Goal: Find specific page/section: Find specific page/section

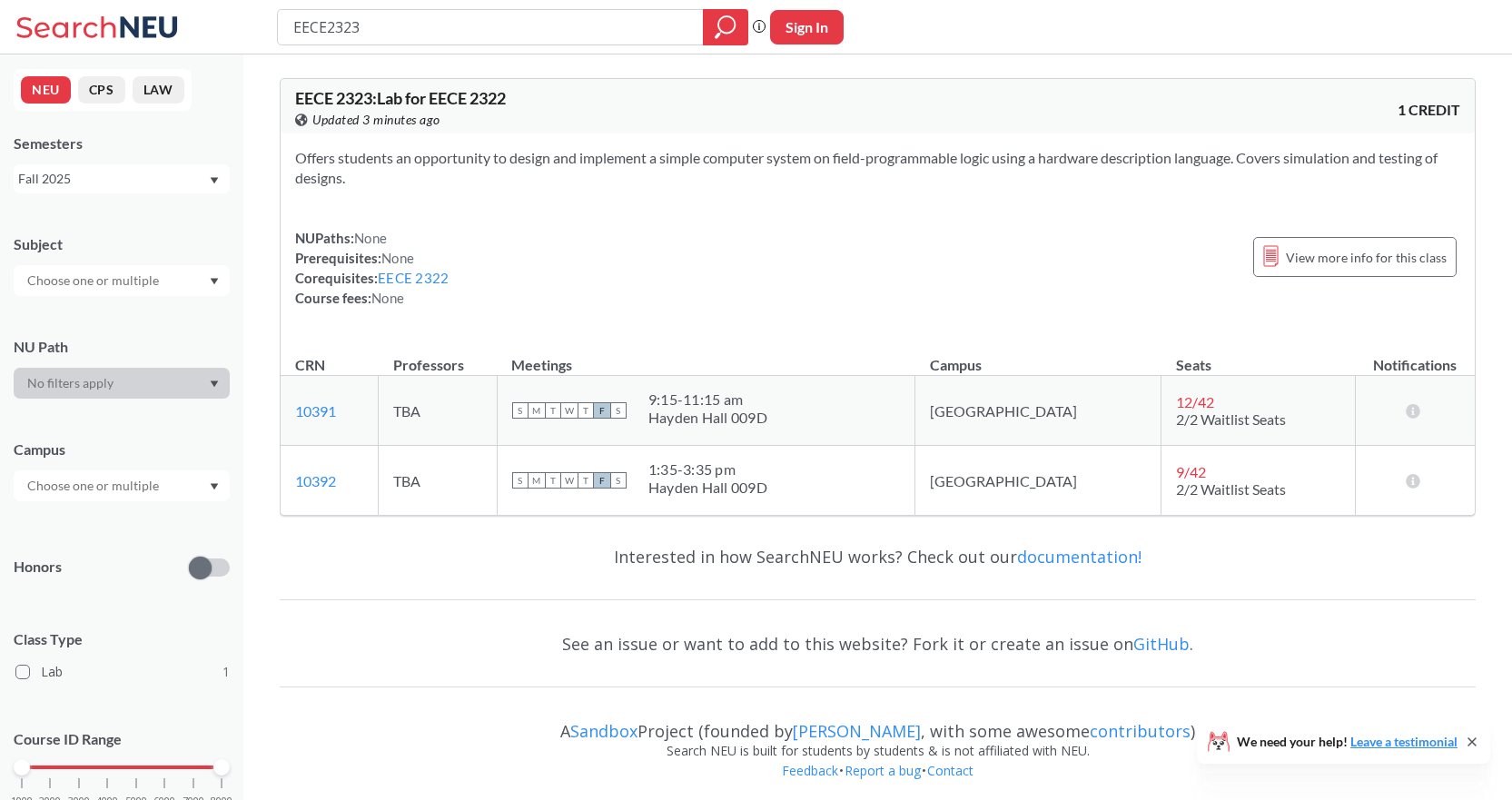
drag, startPoint x: 424, startPoint y: 18, endPoint x: 330, endPoint y: 28, distance: 94.5
click at [330, 28] on input "EECE2323" at bounding box center [491, 27] width 398 height 31
type input "EECE4632"
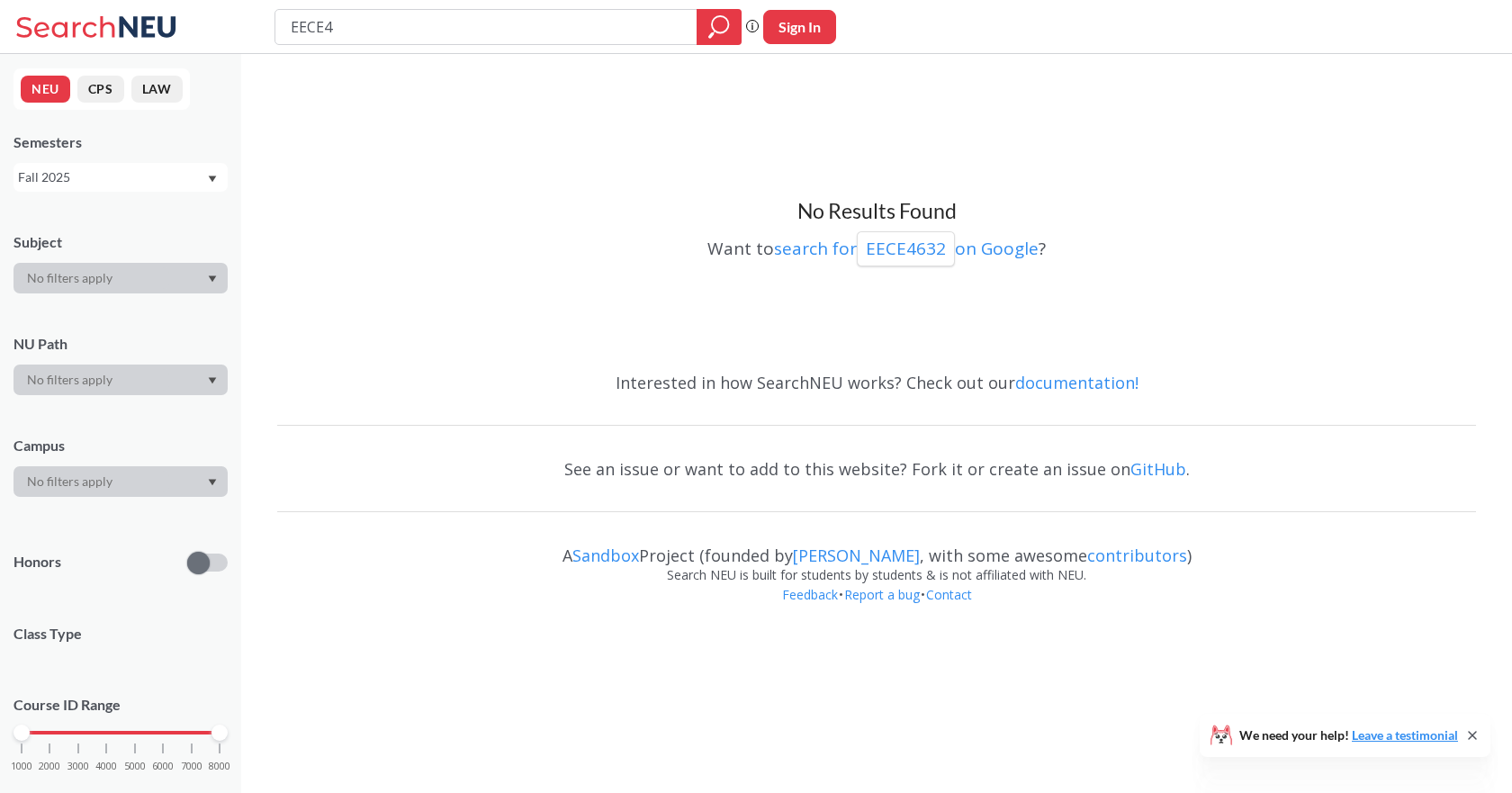
type input "EECE"
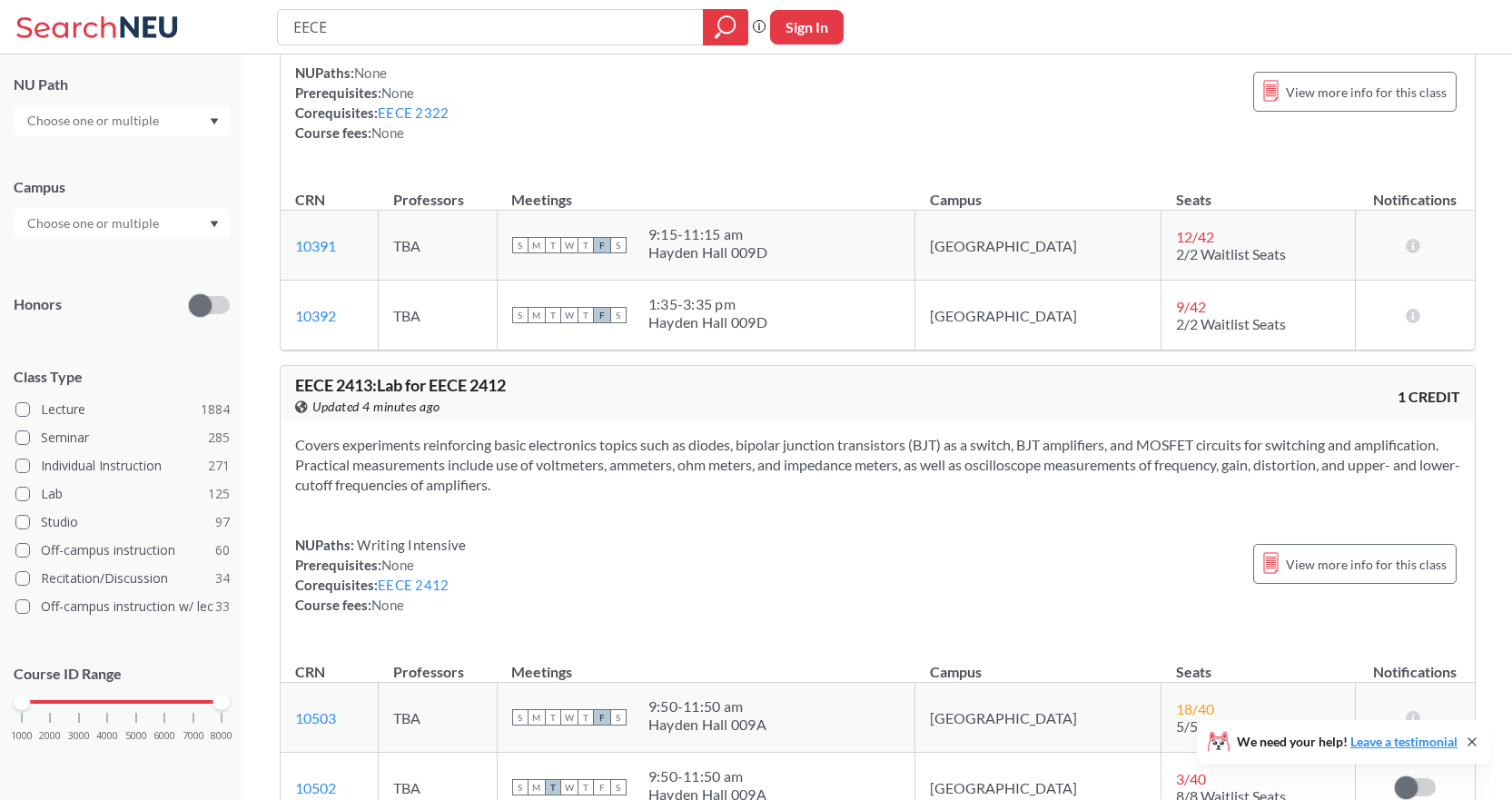
scroll to position [1634, 0]
drag, startPoint x: 213, startPoint y: 702, endPoint x: 108, endPoint y: 708, distance: 105.2
click at [108, 708] on div at bounding box center [107, 702] width 17 height 17
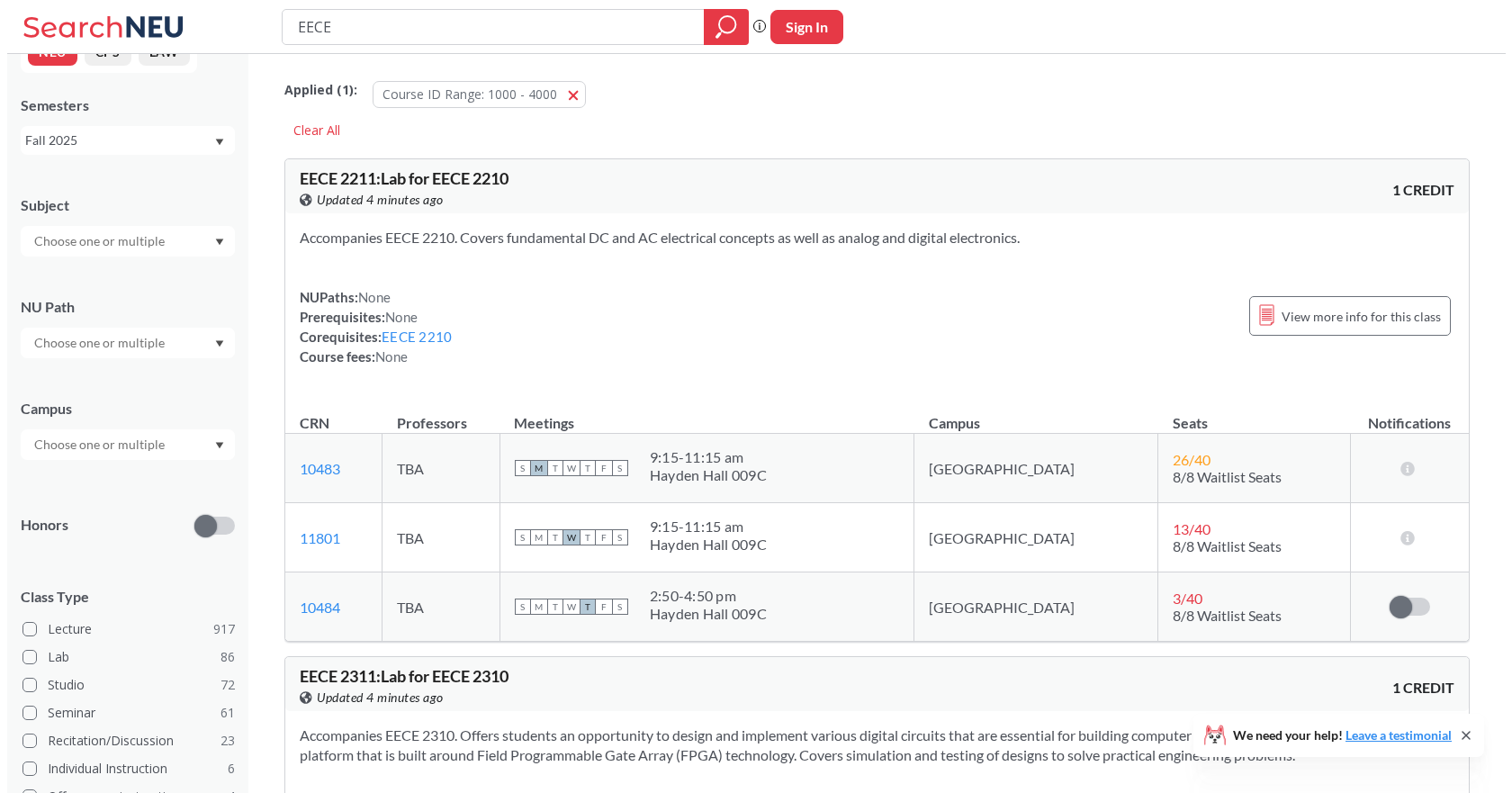
scroll to position [260, 0]
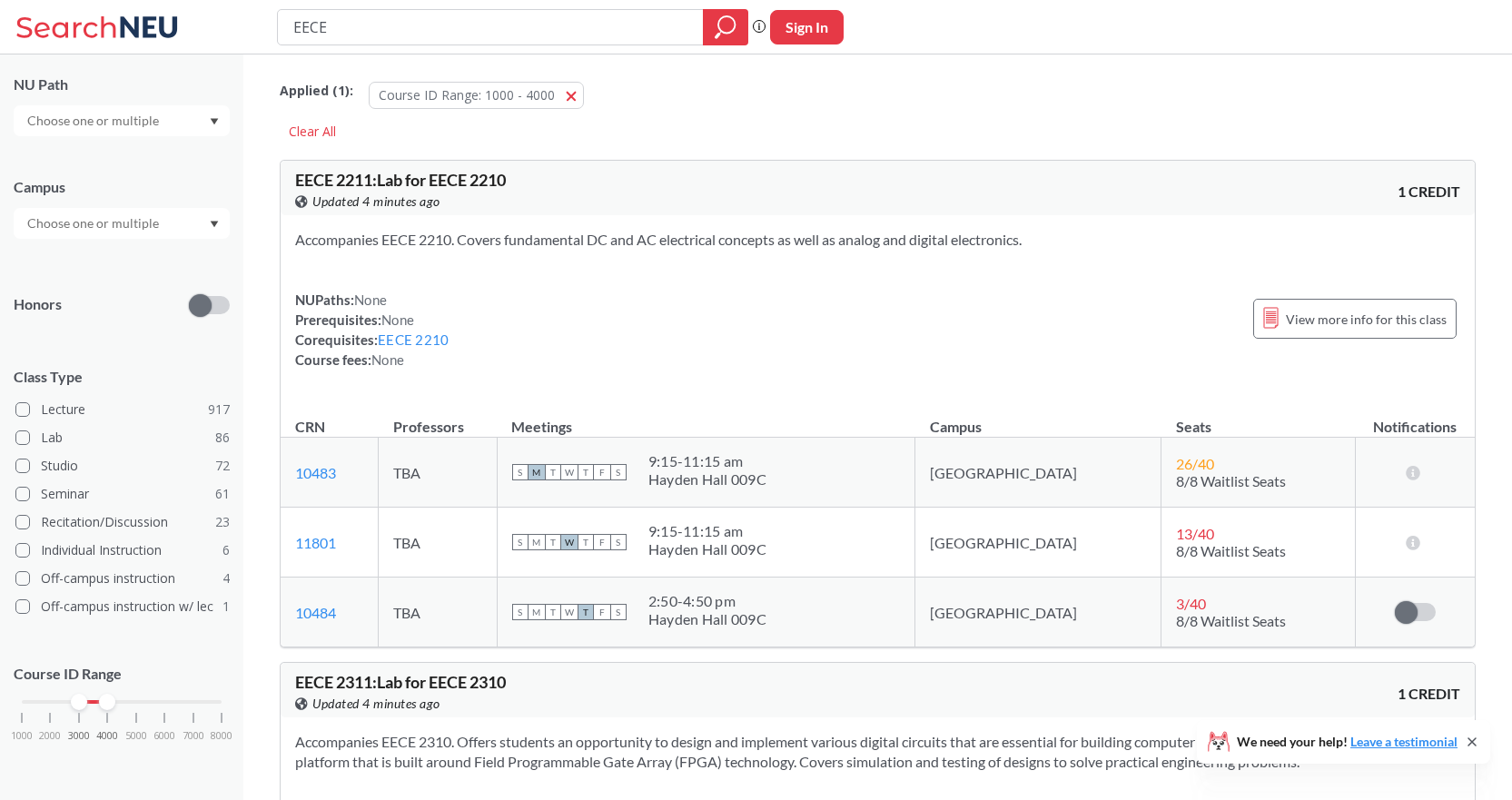
drag, startPoint x: 22, startPoint y: 704, endPoint x: 92, endPoint y: 704, distance: 70.0
click at [92, 704] on div "1000 2000 3000 4000 5000 6000 7000 8000" at bounding box center [122, 702] width 200 height 13
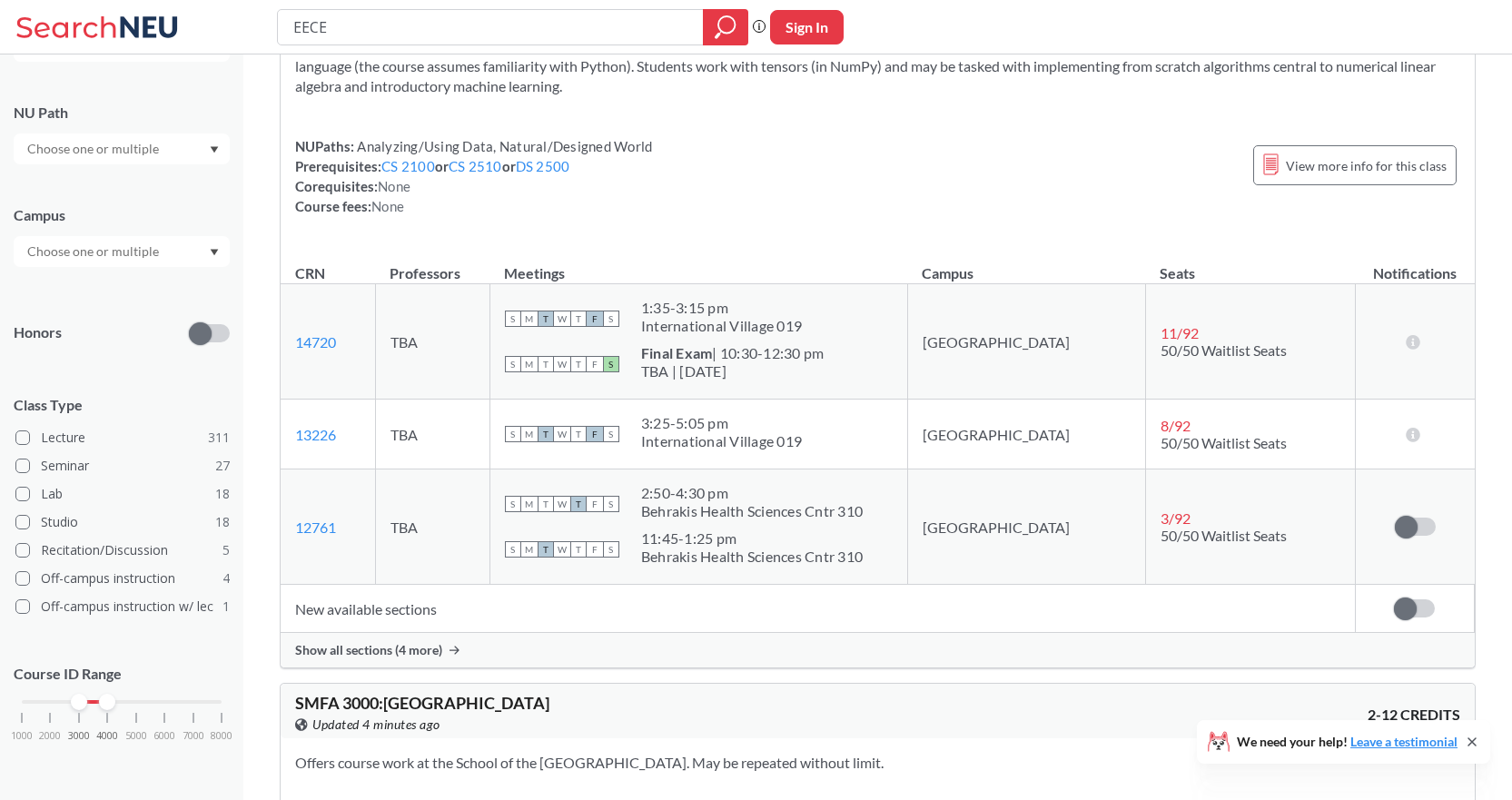
scroll to position [2724, 0]
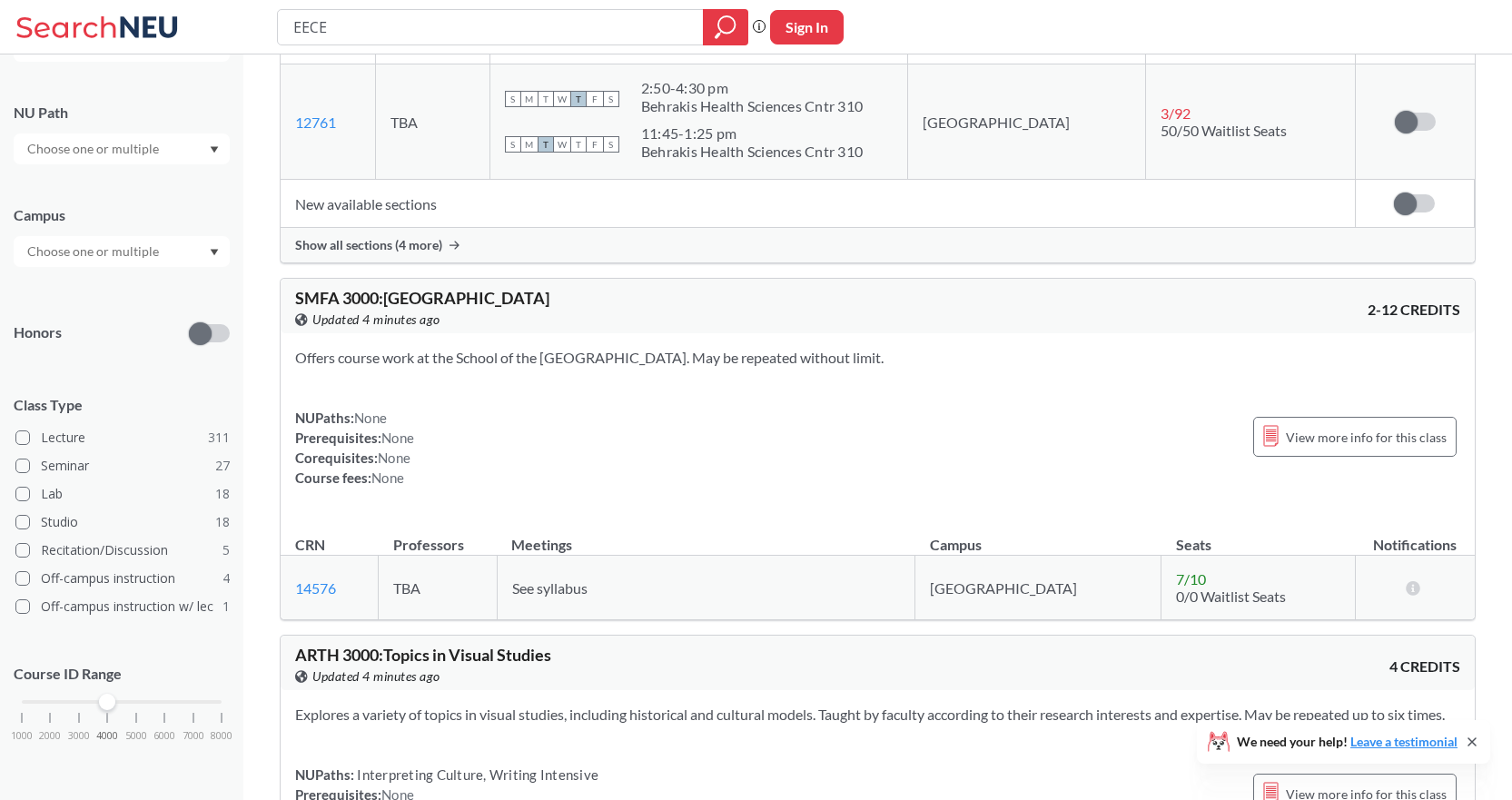
drag, startPoint x: 78, startPoint y: 696, endPoint x: 99, endPoint y: 697, distance: 21.0
click at [99, 697] on div "1000 2000 3000 4000 5000 6000 7000 8000" at bounding box center [122, 702] width 200 height 13
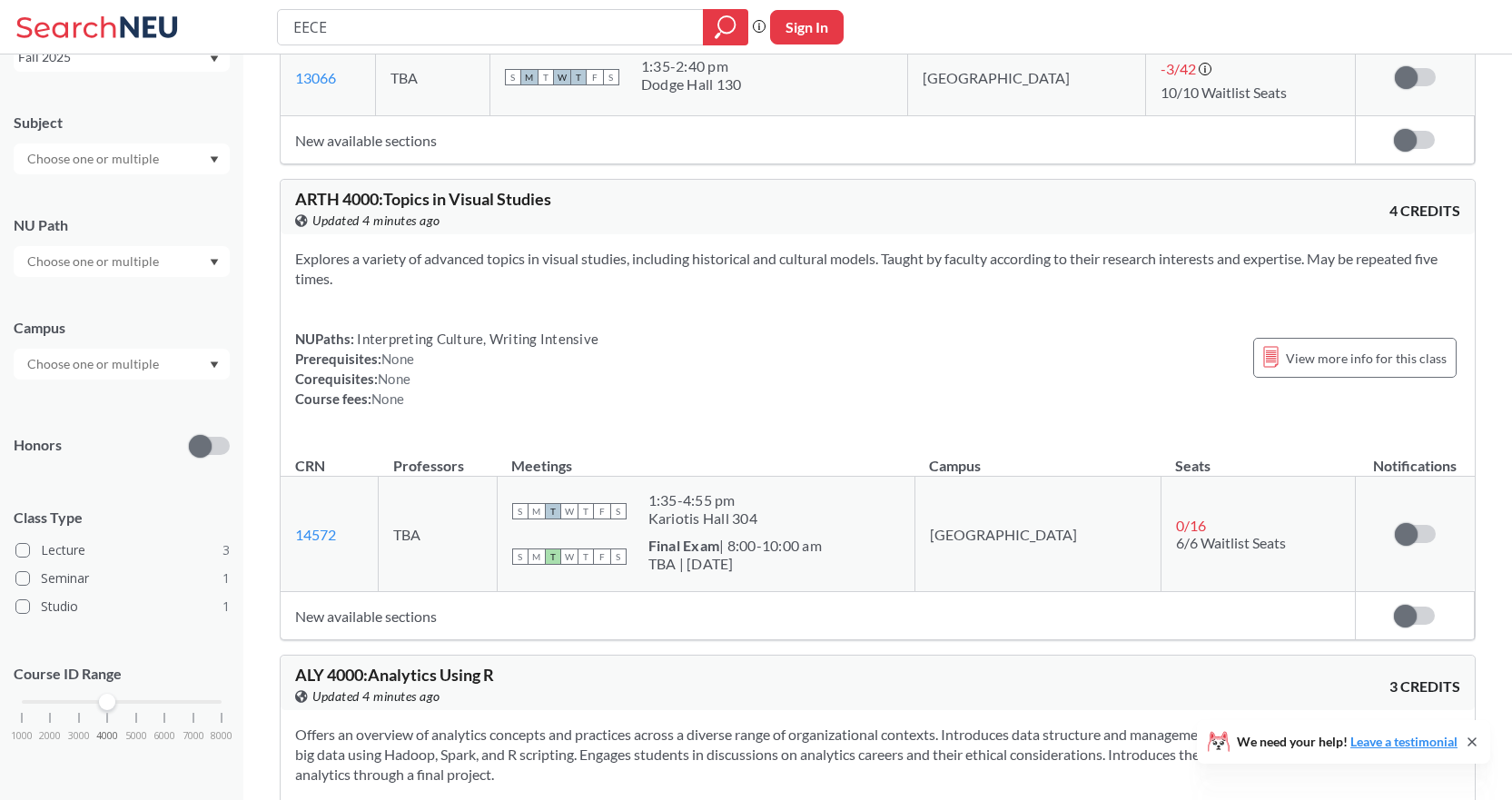
scroll to position [1301, 0]
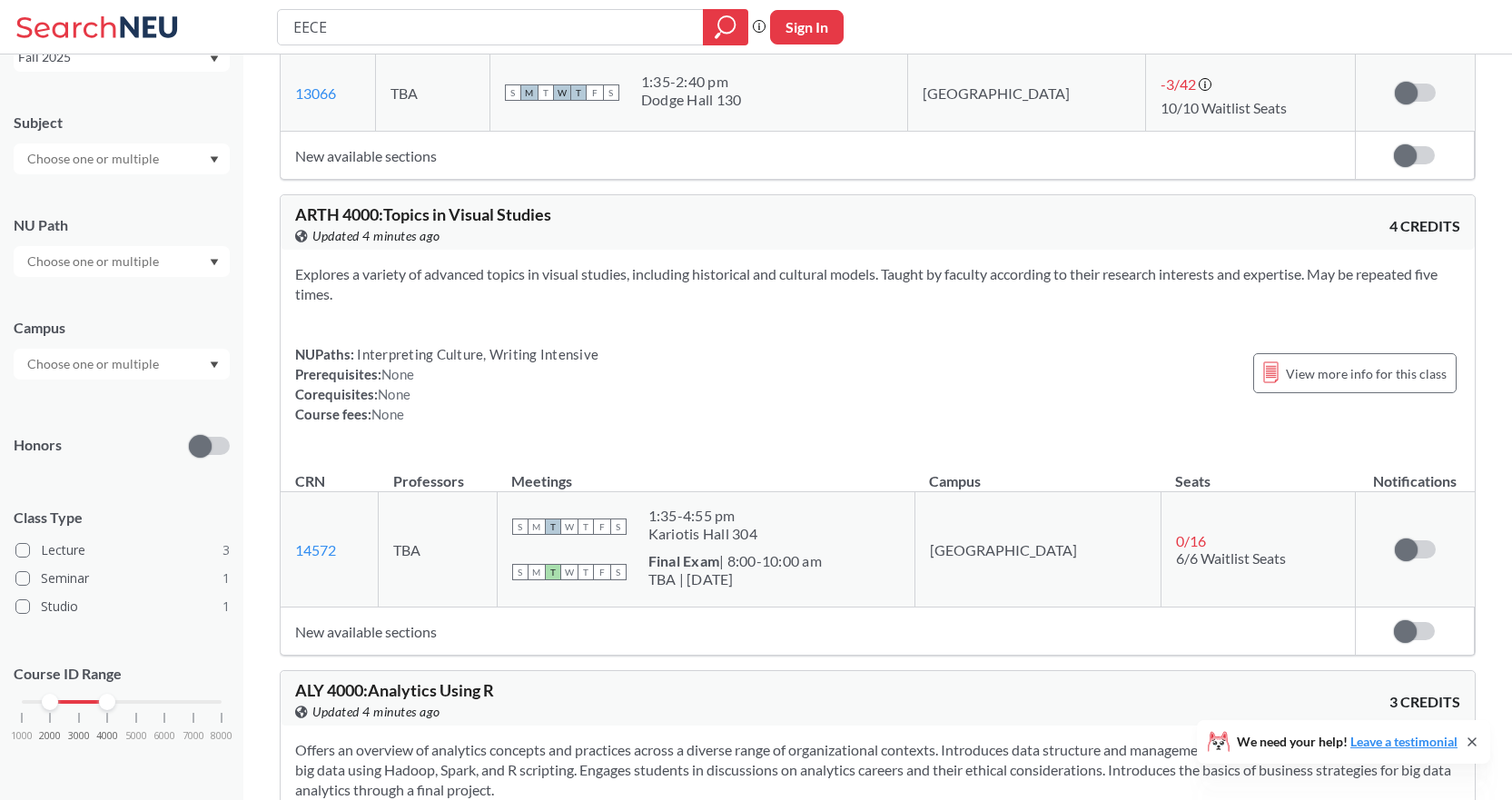
drag, startPoint x: 104, startPoint y: 697, endPoint x: 49, endPoint y: 695, distance: 55.0
click at [49, 695] on div at bounding box center [50, 702] width 17 height 17
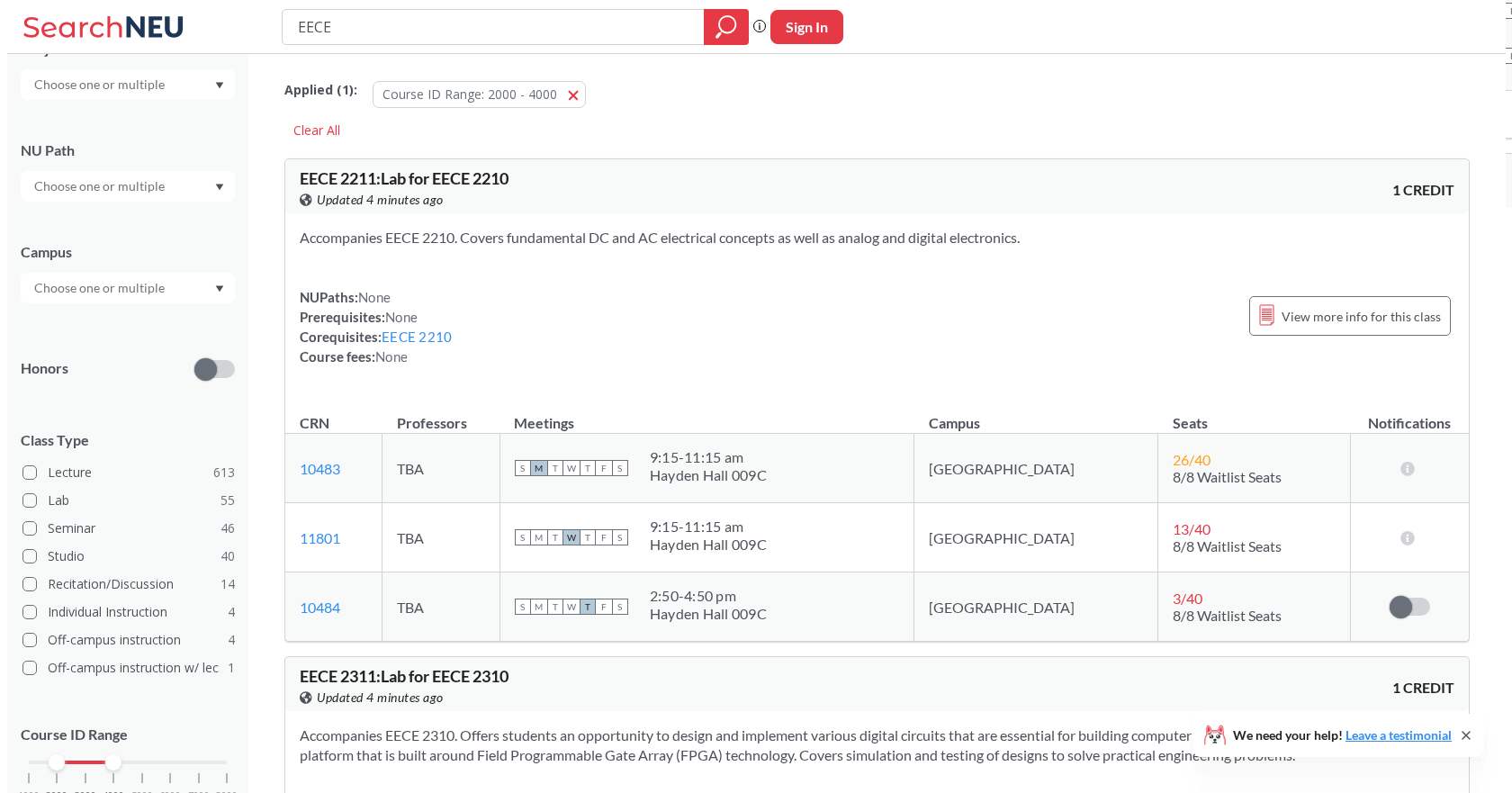
scroll to position [260, 0]
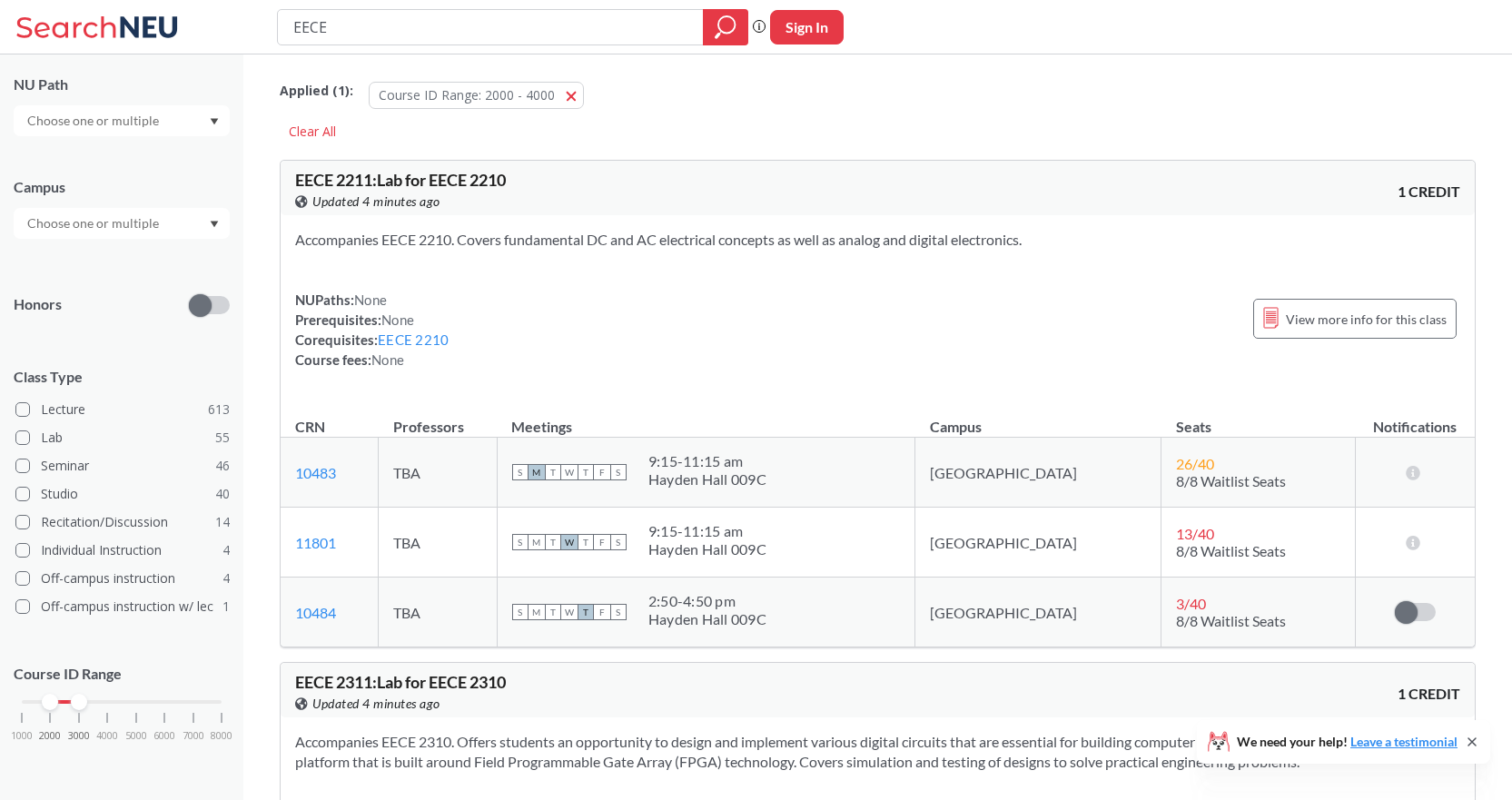
drag, startPoint x: 98, startPoint y: 700, endPoint x: 73, endPoint y: 700, distance: 25.0
click at [73, 700] on div at bounding box center [79, 702] width 17 height 17
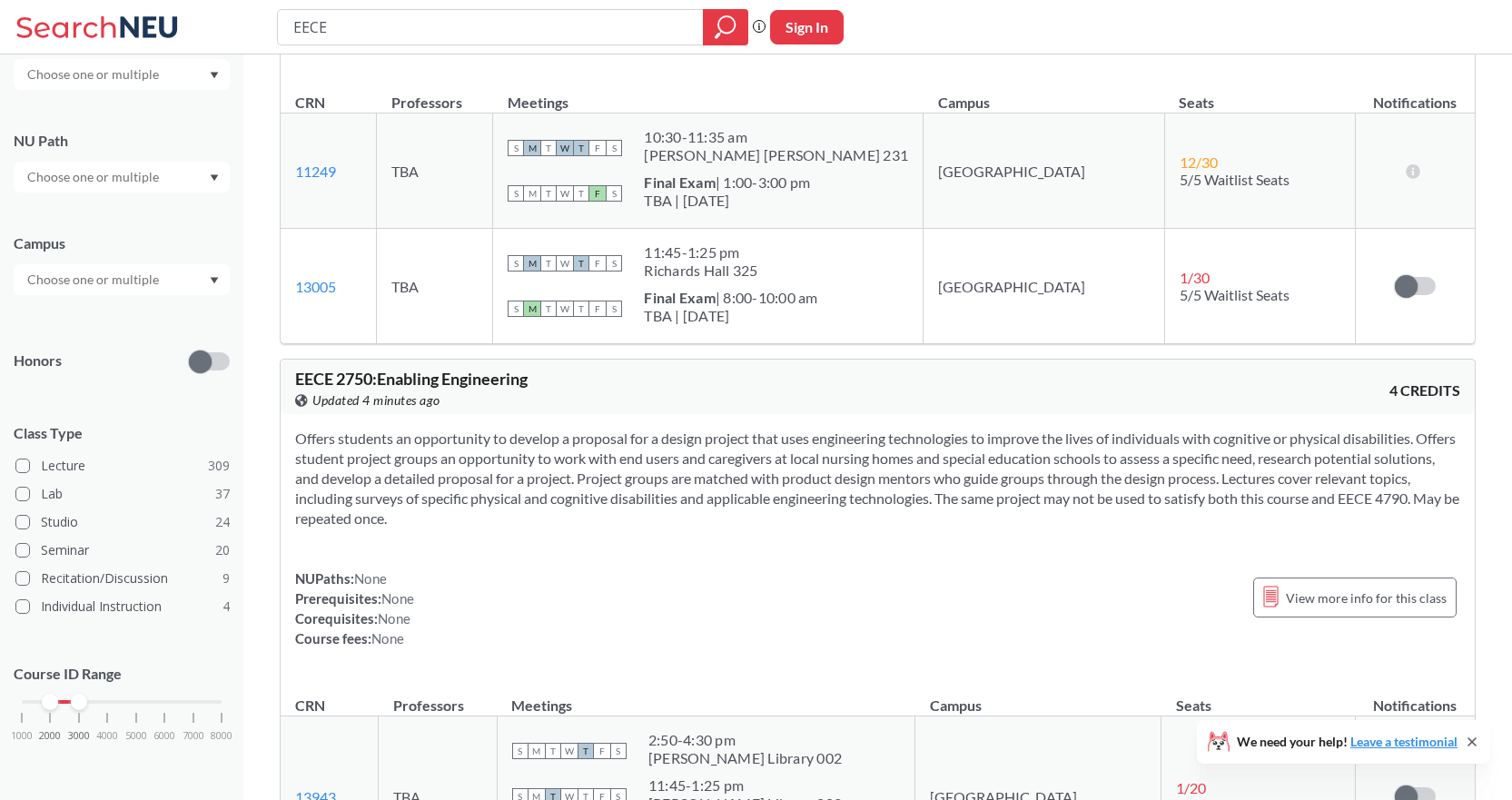
scroll to position [6265, 0]
